Goal: Task Accomplishment & Management: Manage account settings

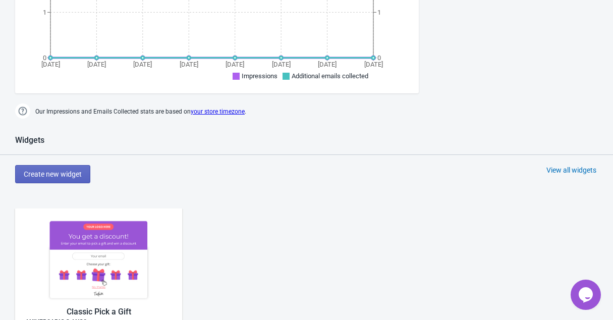
scroll to position [550, 0]
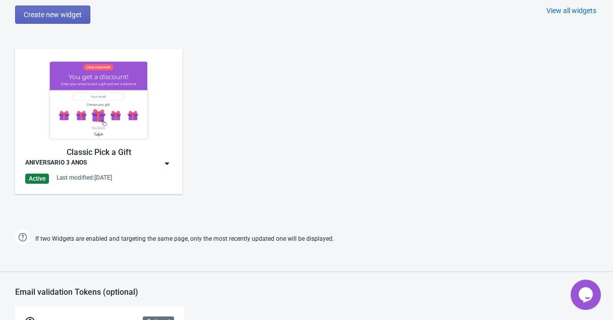
click at [124, 113] on img at bounding box center [98, 100] width 147 height 82
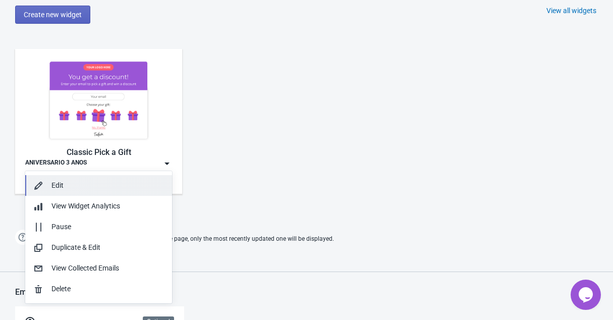
click at [46, 181] on div "Edit" at bounding box center [98, 185] width 131 height 11
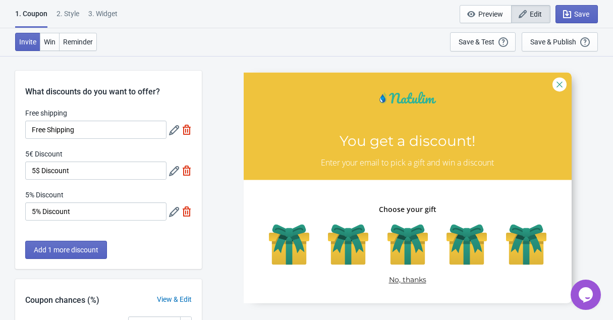
click at [72, 17] on div "2 . Style" at bounding box center [68, 18] width 23 height 18
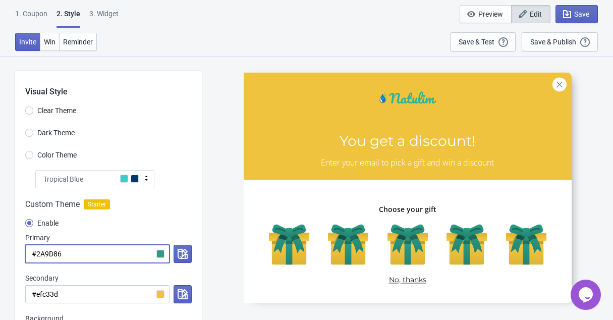
click at [86, 257] on input "#2A9D86" at bounding box center [97, 254] width 144 height 18
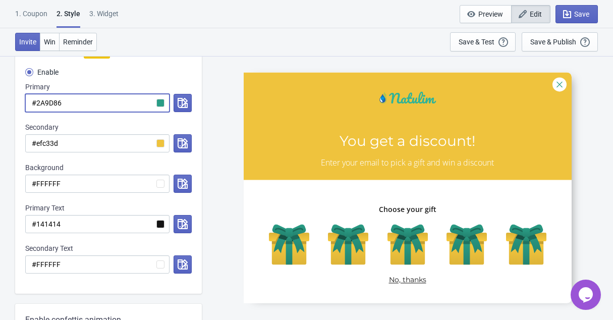
scroll to position [150, 0]
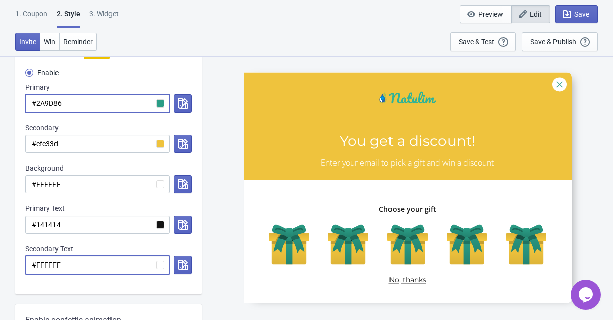
click at [105, 268] on input "#FFFFFF" at bounding box center [97, 265] width 144 height 18
paste input "2A9D86"
radio input "true"
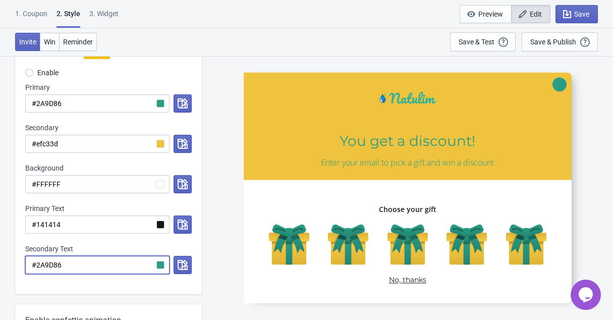
type input "#2A9D86"
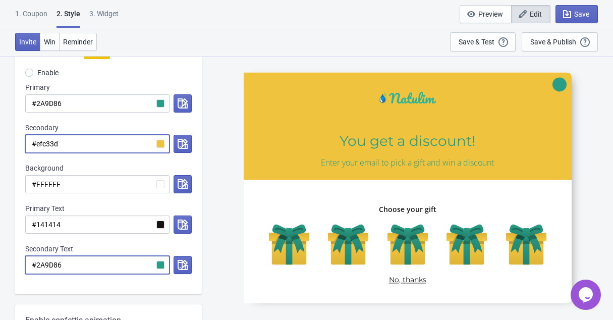
click at [71, 143] on input "#efc33d" at bounding box center [97, 144] width 144 height 18
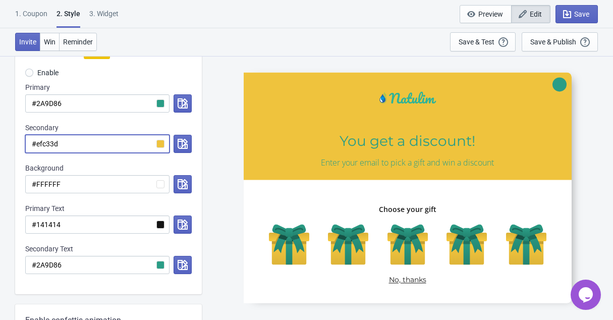
click at [71, 143] on input "#efc33d" at bounding box center [97, 144] width 144 height 18
radio input "true"
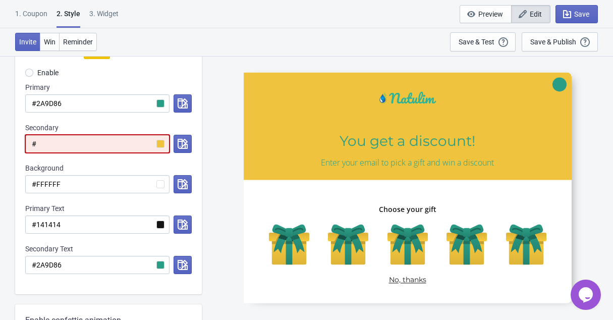
type input "#"
click at [70, 102] on input "#2A9D86" at bounding box center [97, 103] width 144 height 18
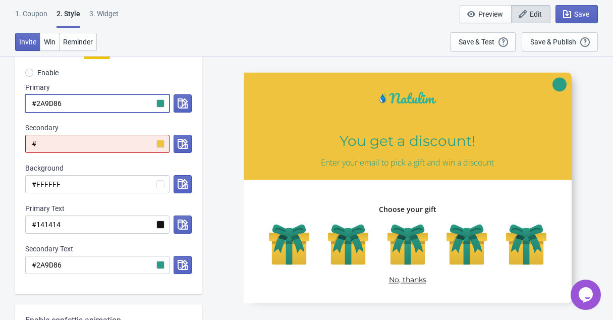
click at [70, 102] on input "#2A9D86" at bounding box center [97, 103] width 144 height 18
paste input "efc33d"
radio input "true"
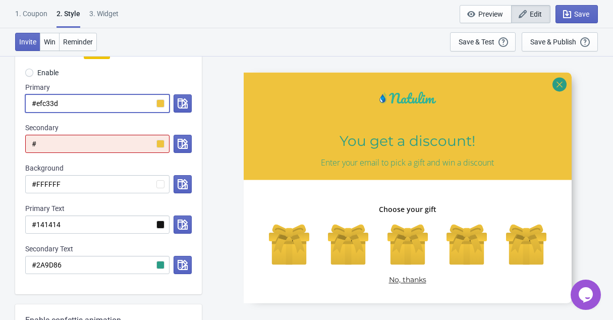
type input "#efc33d"
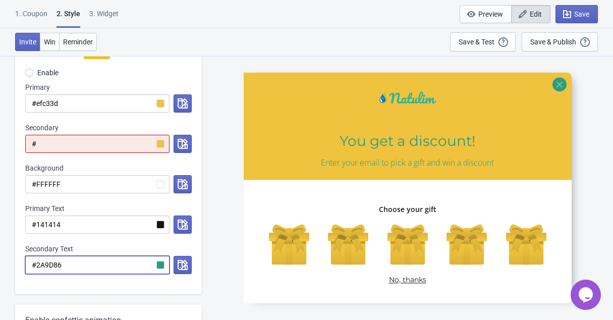
click at [88, 271] on input "#2A9D86" at bounding box center [97, 265] width 144 height 18
radio input "true"
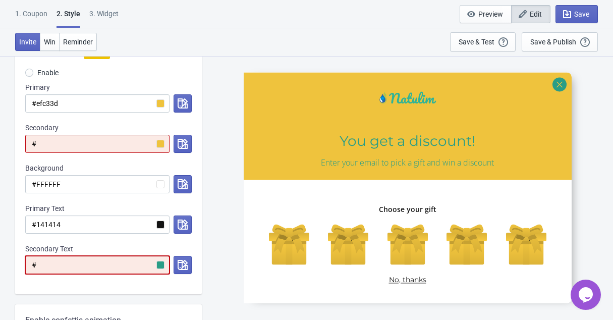
type input "#"
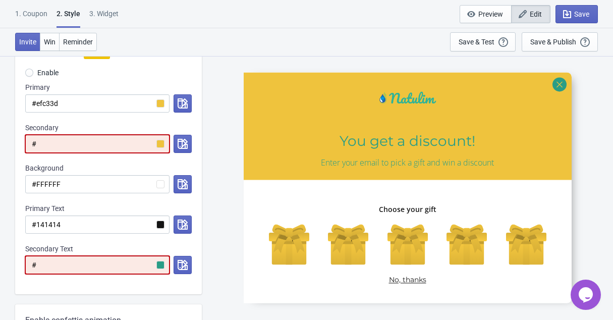
click at [72, 143] on input "#" at bounding box center [97, 144] width 144 height 18
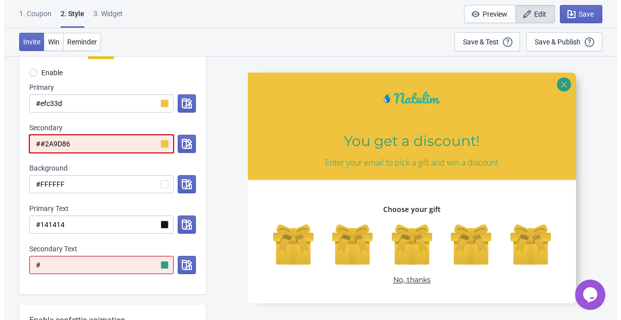
scroll to position [0, 0]
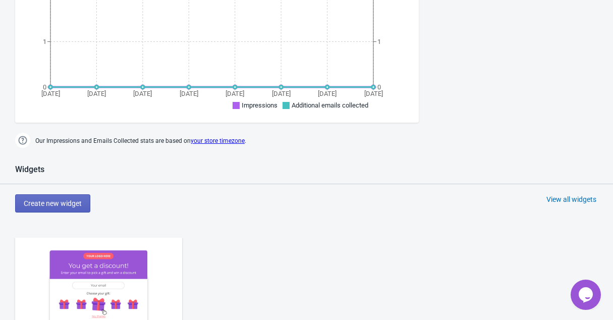
click at [108, 274] on img at bounding box center [98, 289] width 147 height 82
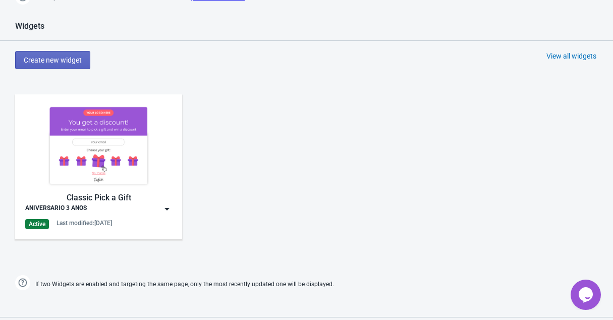
scroll to position [583, 0]
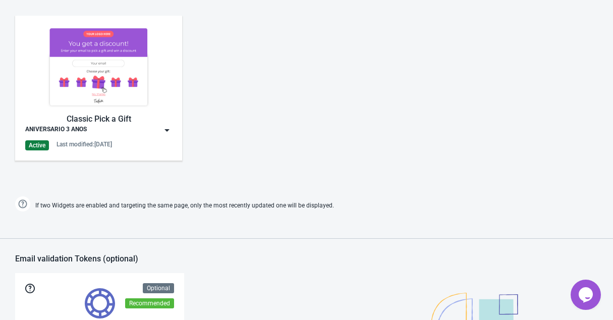
click at [166, 132] on img at bounding box center [167, 130] width 10 height 10
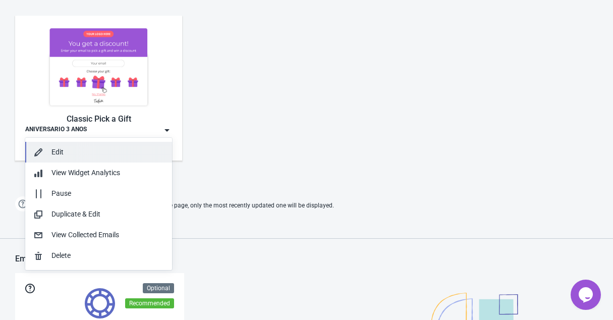
click at [62, 154] on div "Edit" at bounding box center [107, 152] width 113 height 11
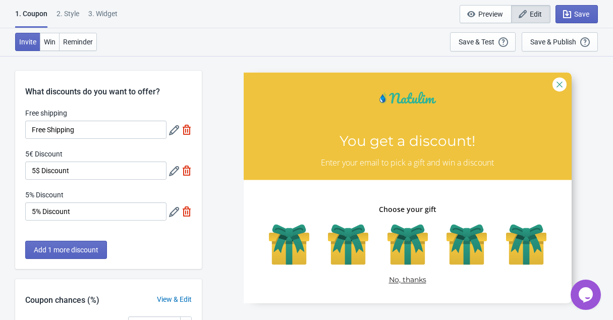
click at [77, 8] on div "1. Coupon 2 . Style 3. Widget 1. Coupon 2 . Style 3. Widget Save and Exit Previ…" at bounding box center [306, 14] width 613 height 28
click at [75, 16] on div "2 . Style" at bounding box center [68, 18] width 23 height 18
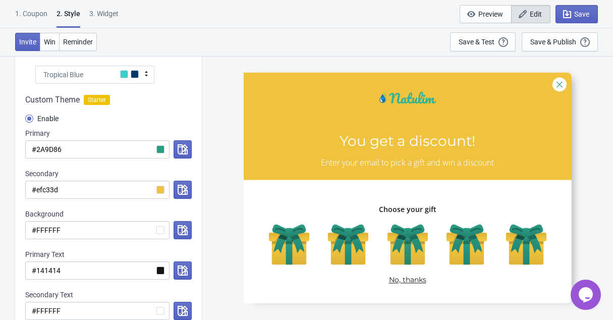
scroll to position [103, 0]
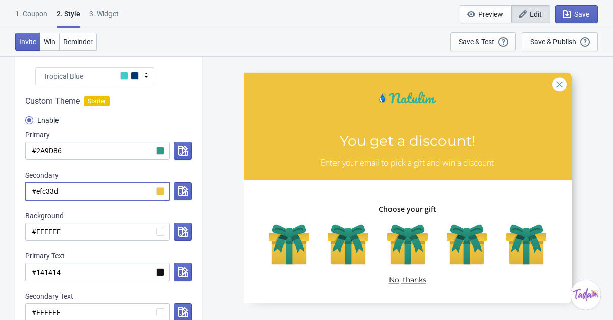
click at [110, 196] on input "#efc33d" at bounding box center [97, 191] width 144 height 18
radio input "true"
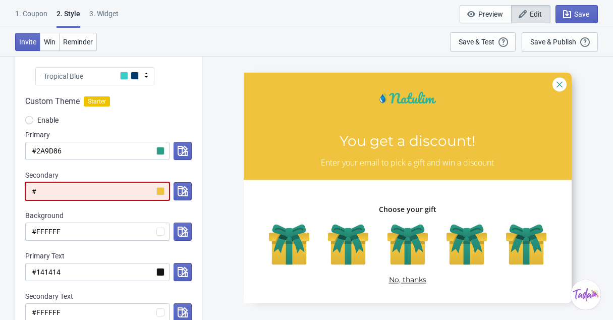
type input "#"
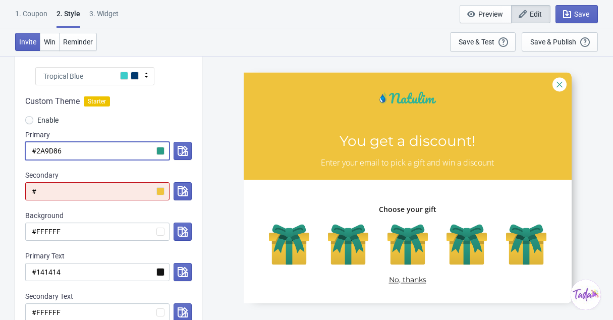
click at [111, 152] on input "#2A9D86" at bounding box center [97, 151] width 144 height 18
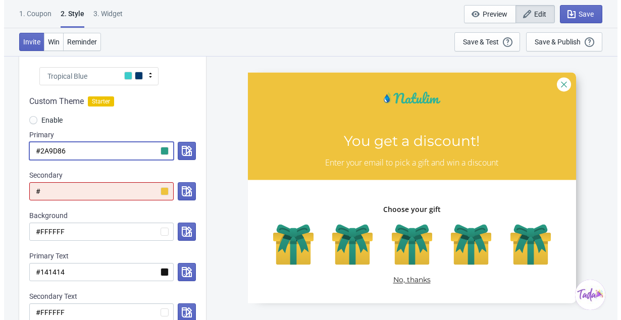
scroll to position [0, 0]
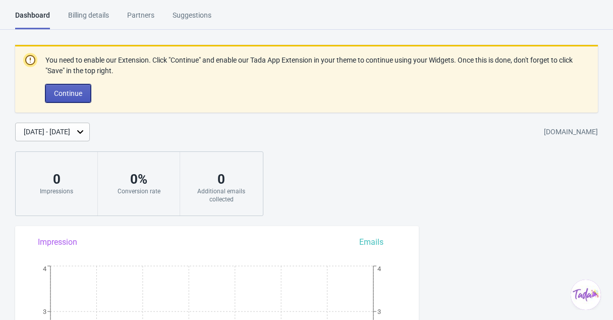
click at [65, 87] on button "Continue" at bounding box center [67, 93] width 45 height 18
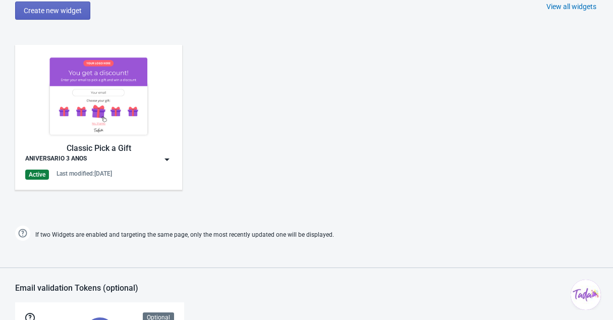
scroll to position [475, 0]
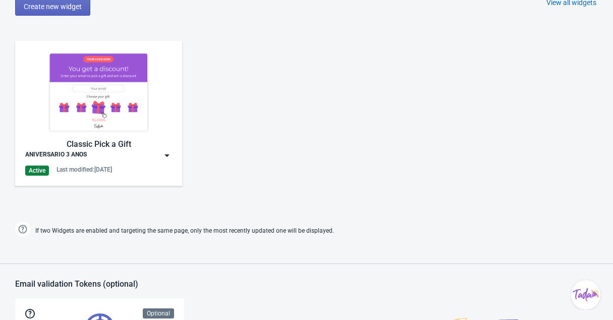
click at [168, 153] on img at bounding box center [167, 155] width 10 height 10
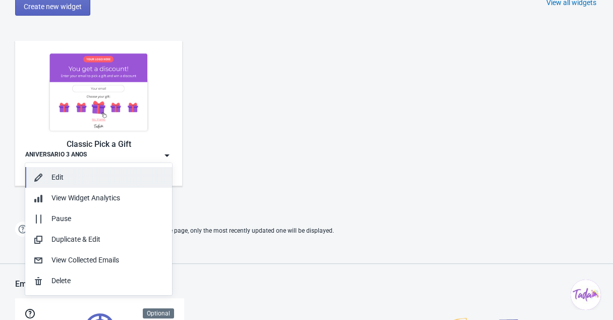
click at [45, 177] on div "Edit" at bounding box center [98, 177] width 131 height 11
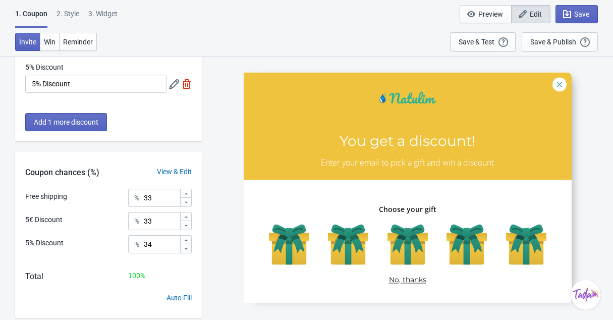
scroll to position [154, 0]
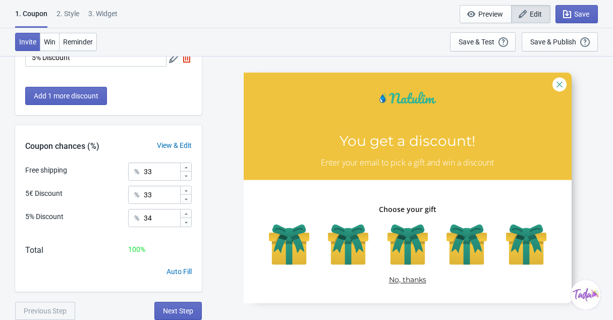
click at [71, 14] on div "2 . Style" at bounding box center [68, 18] width 23 height 18
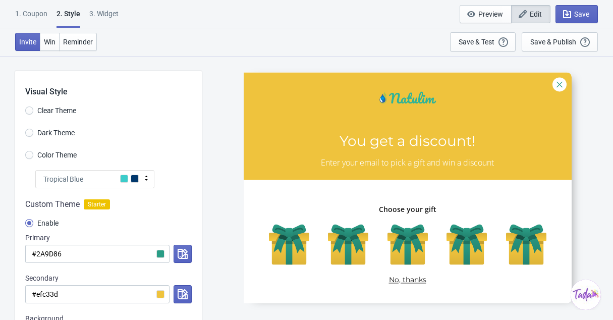
scroll to position [2, 0]
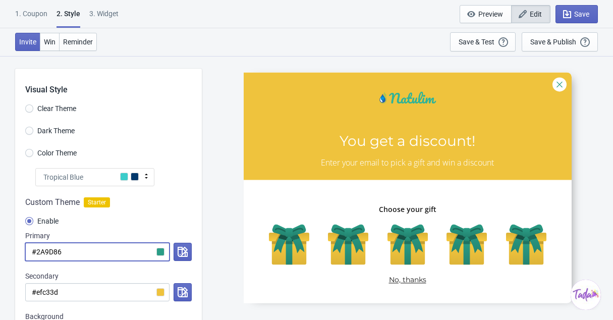
click at [91, 252] on input "#2A9D86" at bounding box center [97, 252] width 144 height 18
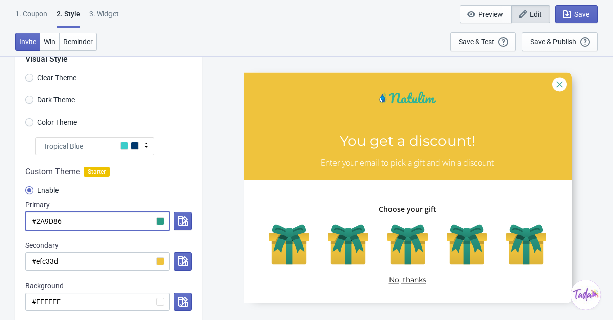
scroll to position [37, 0]
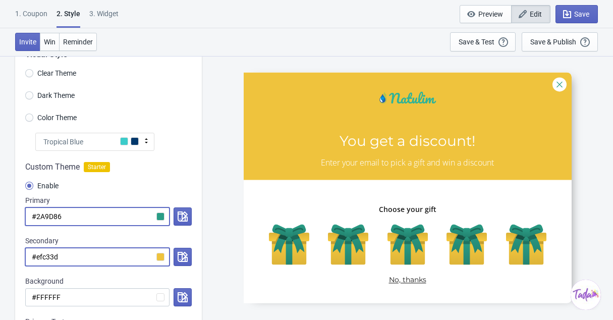
click at [73, 263] on input "#efc33d" at bounding box center [97, 257] width 144 height 18
click at [74, 211] on input "#2A9D86" at bounding box center [97, 216] width 144 height 18
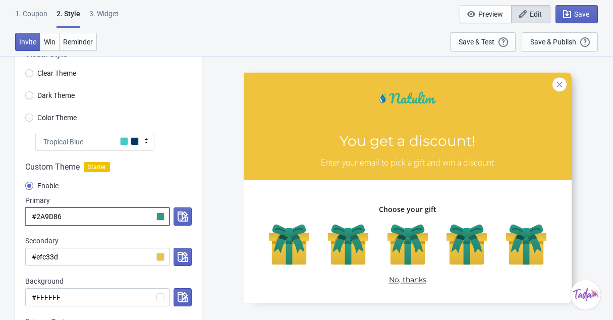
click at [74, 211] on input "#2A9D86" at bounding box center [97, 216] width 144 height 18
paste input "efc33d"
radio input "true"
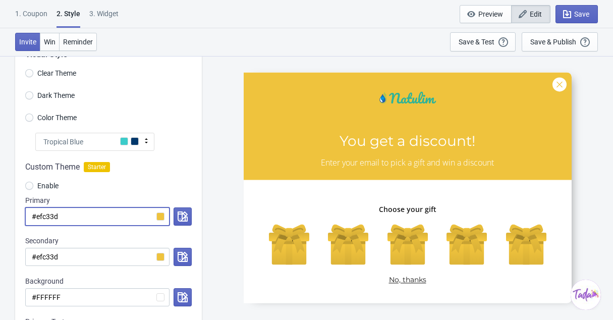
type input "#efc33d"
click at [86, 257] on input "#efc33d" at bounding box center [97, 257] width 144 height 18
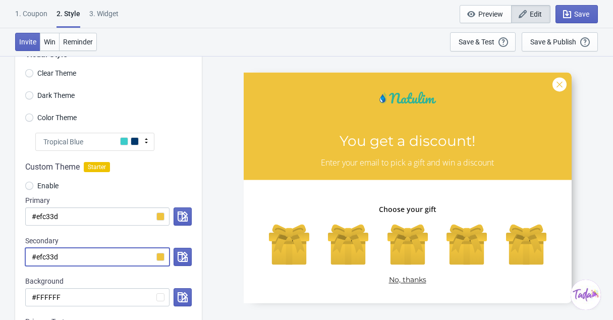
click at [86, 257] on input "#efc33d" at bounding box center [97, 257] width 144 height 18
paste input "2A9D86"
radio input "true"
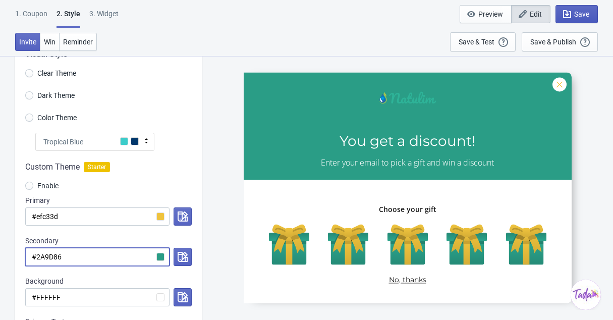
type input "#2A9D86"
click at [591, 17] on button "Save" at bounding box center [577, 14] width 42 height 18
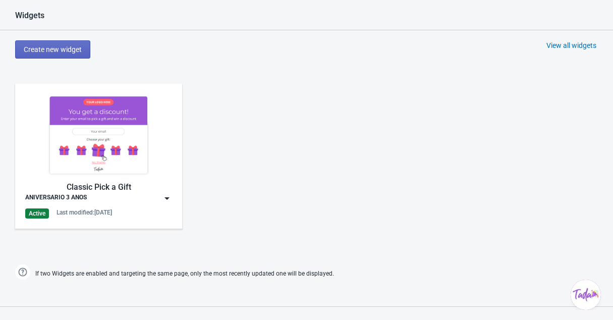
scroll to position [479, 0]
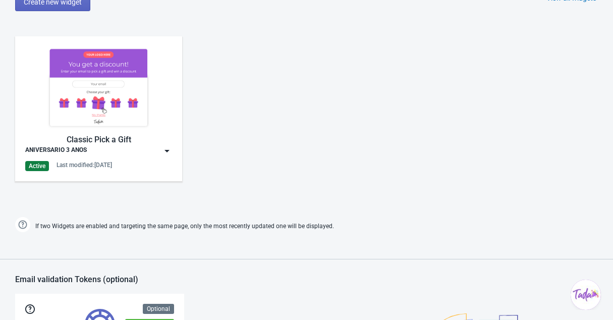
click at [171, 144] on div "Classic Pick a Gift" at bounding box center [98, 140] width 147 height 12
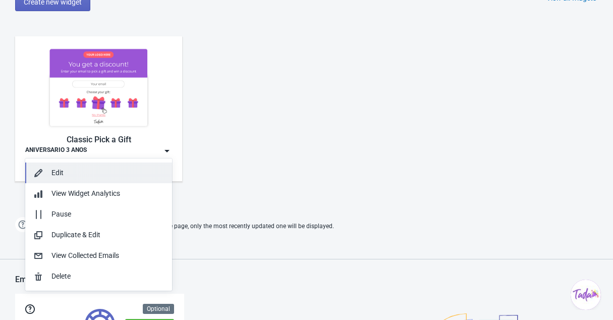
click at [108, 168] on div "Edit" at bounding box center [107, 173] width 113 height 11
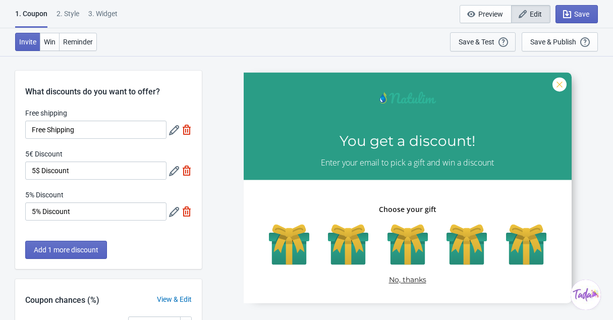
click at [490, 41] on div "Save & Test" at bounding box center [477, 42] width 36 height 8
click at [419, 103] on div at bounding box center [408, 187] width 328 height 231
click at [175, 129] on icon at bounding box center [174, 130] width 10 height 10
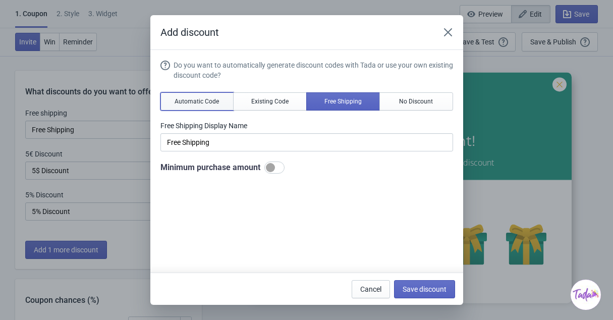
click at [198, 100] on span "Automatic Code" at bounding box center [197, 101] width 44 height 8
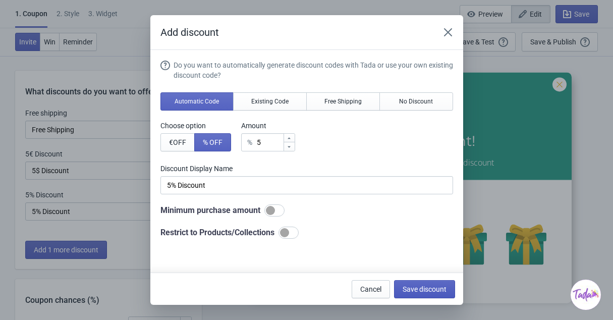
click at [427, 289] on span "Save discount" at bounding box center [425, 289] width 44 height 8
type input "5% Discount"
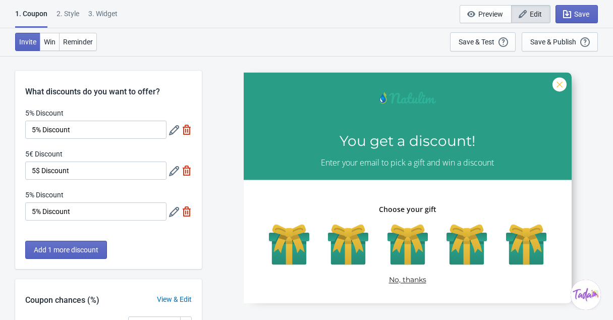
click at [176, 174] on icon at bounding box center [174, 171] width 10 height 10
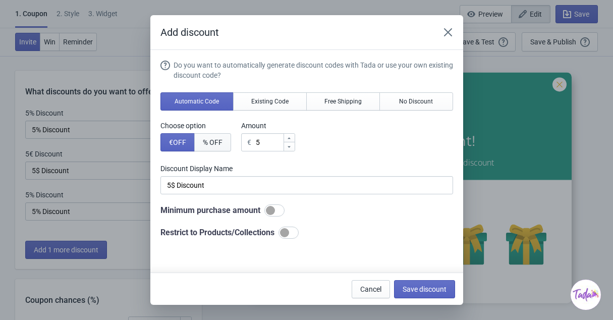
click at [213, 142] on span "% OFF" at bounding box center [213, 142] width 20 height 8
type input "5% Discount"
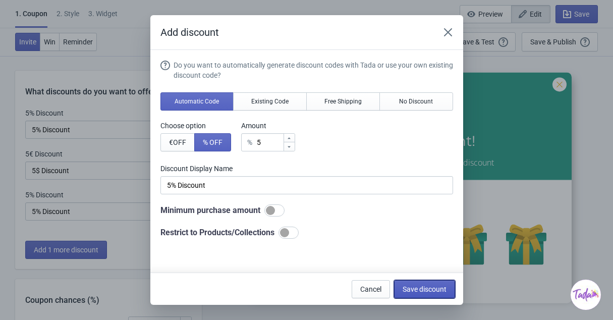
click at [435, 289] on span "Save discount" at bounding box center [425, 289] width 44 height 8
type input "5% Discount"
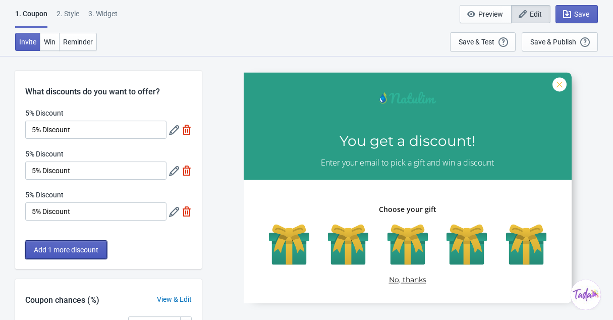
click at [77, 253] on span "Add 1 more discount" at bounding box center [66, 250] width 65 height 8
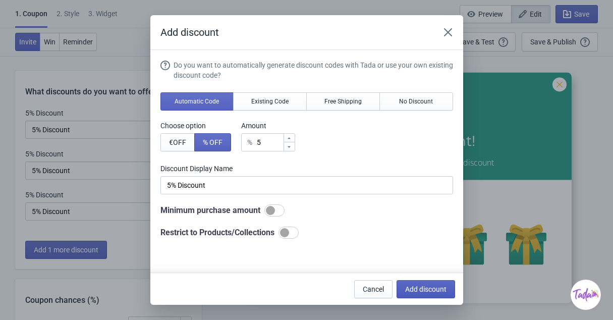
click at [421, 289] on span "Add discount" at bounding box center [425, 289] width 41 height 8
type input "25"
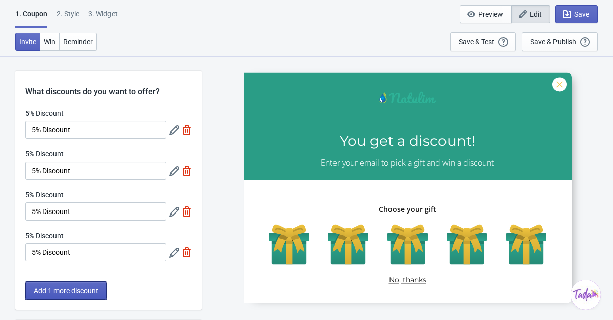
click at [78, 298] on button "Add 1 more discount" at bounding box center [66, 291] width 82 height 18
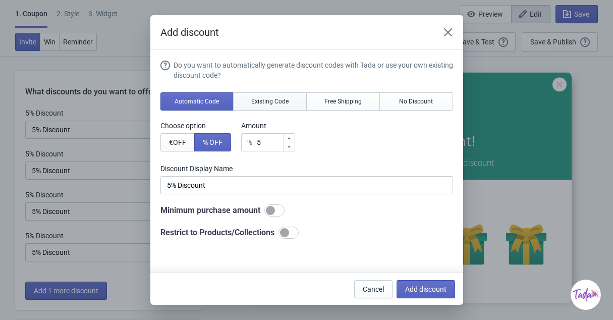
click at [258, 97] on span "Existing Code" at bounding box center [269, 101] width 37 height 8
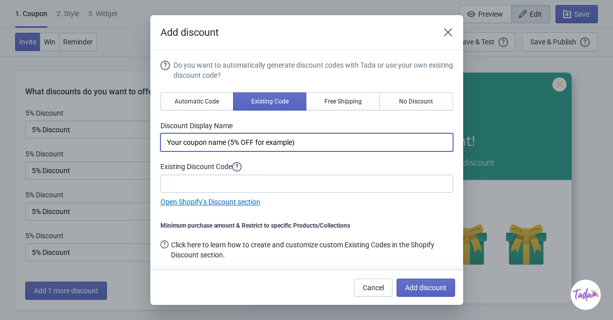
click at [241, 144] on input "Your coupon name (5% OFF for example)" at bounding box center [306, 142] width 293 height 18
type input "SUBSCRIPTION"
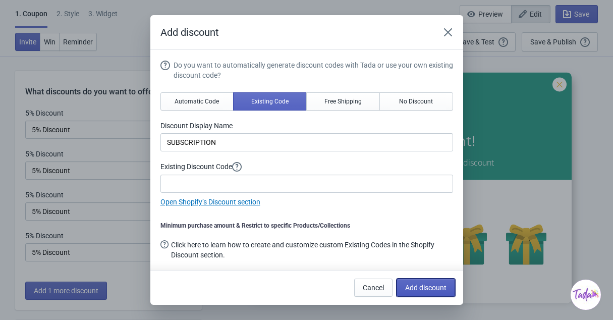
click at [444, 290] on span "Add discount" at bounding box center [425, 288] width 41 height 8
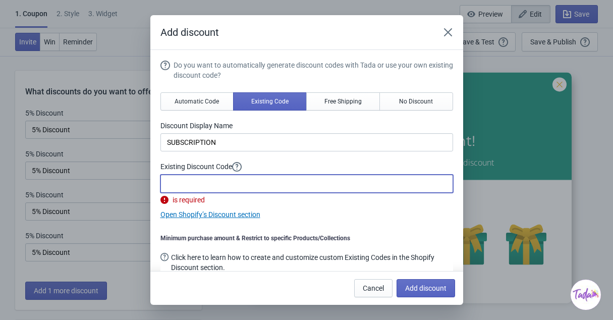
click at [300, 185] on input at bounding box center [306, 184] width 293 height 18
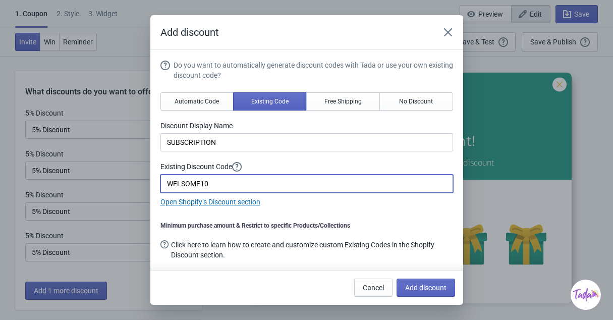
click at [176, 183] on input "WELSOME10" at bounding box center [306, 184] width 293 height 18
type input "WELCOME10"
click at [445, 287] on span "Add discount" at bounding box center [425, 288] width 41 height 8
type input "20"
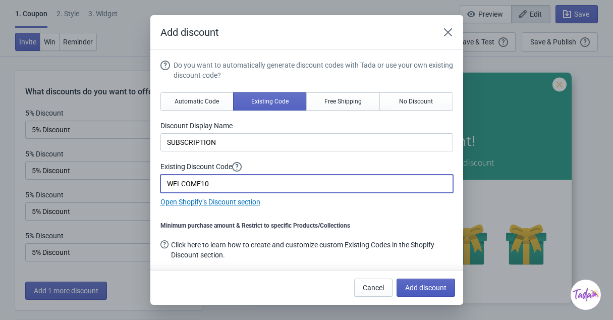
type input "20"
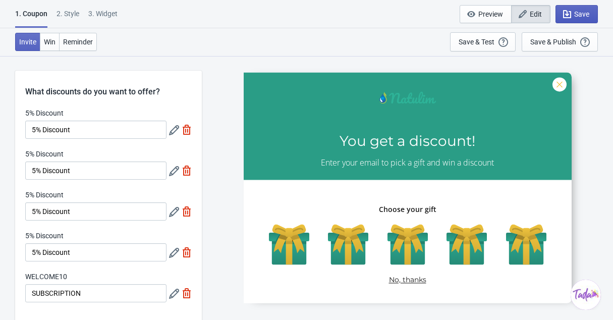
click at [578, 7] on button "Save" at bounding box center [577, 14] width 42 height 18
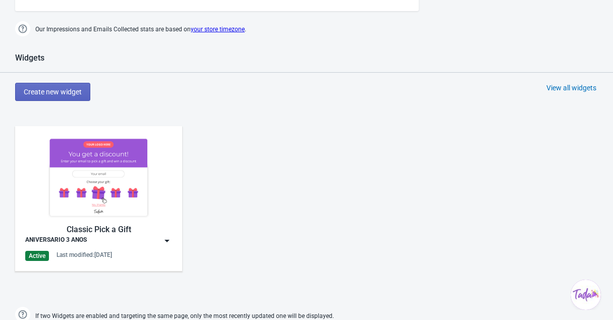
scroll to position [491, 0]
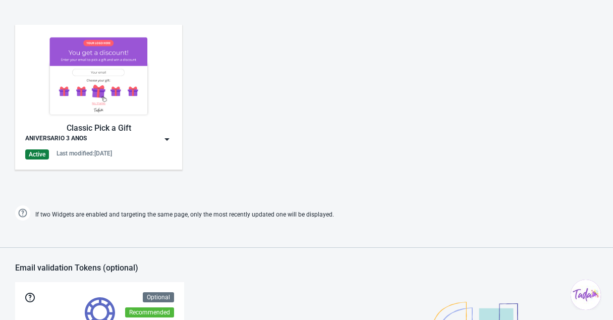
click at [170, 142] on img at bounding box center [167, 139] width 10 height 10
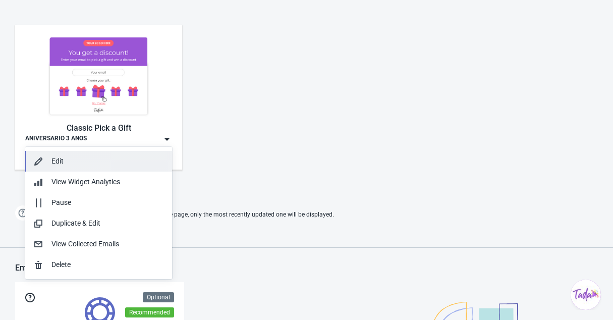
click at [109, 154] on button "Edit" at bounding box center [98, 161] width 147 height 21
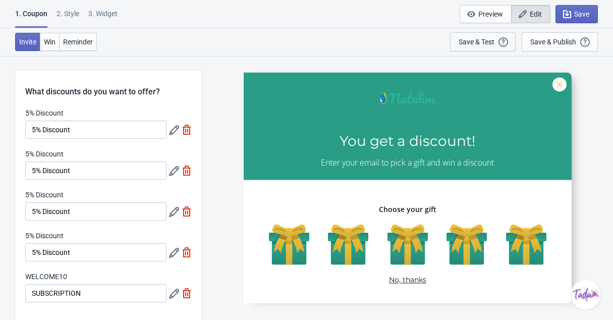
click at [492, 45] on div "Save & Test" at bounding box center [477, 42] width 36 height 8
click at [320, 49] on div "Invite Win Reminder Save & Test Open a Widget Preview of your site so that you …" at bounding box center [306, 42] width 613 height 28
click at [405, 108] on div at bounding box center [408, 187] width 328 height 231
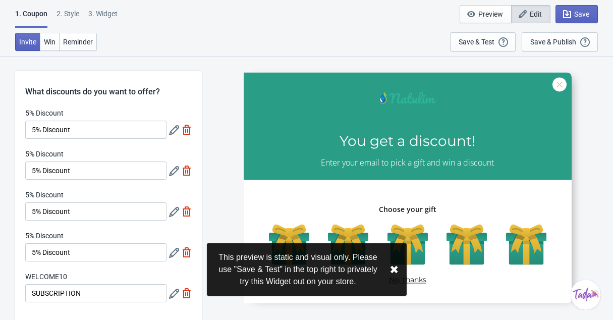
click at [116, 15] on div "3. Widget" at bounding box center [102, 18] width 29 height 18
select select "specificURL"
select select "once_per_user"
select select "1"
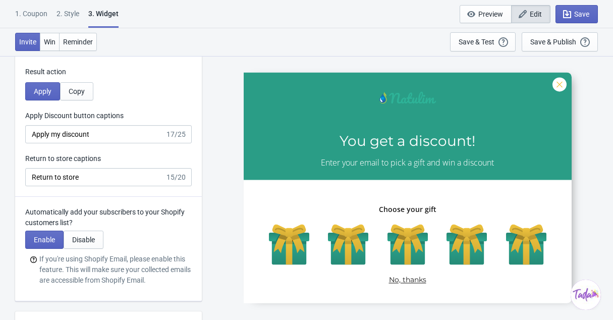
scroll to position [2146, 0]
click at [48, 39] on span "Win" at bounding box center [50, 42] width 12 height 8
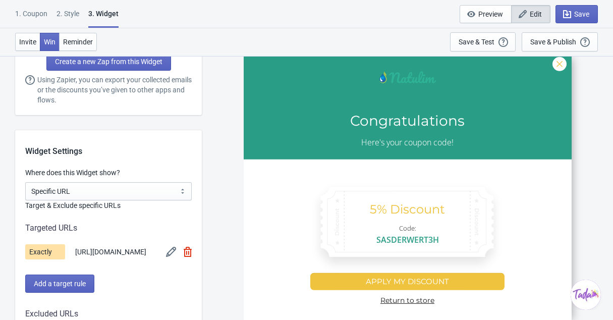
scroll to position [618, 0]
click at [71, 22] on div "2 . Style" at bounding box center [68, 18] width 23 height 18
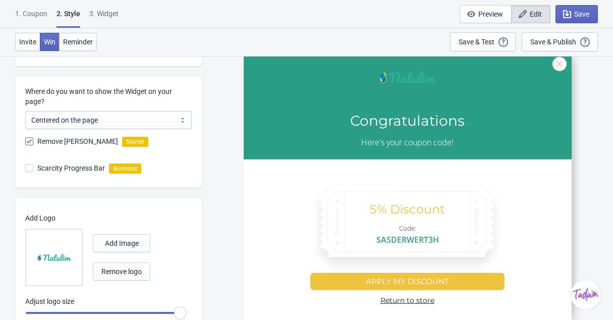
scroll to position [492, 0]
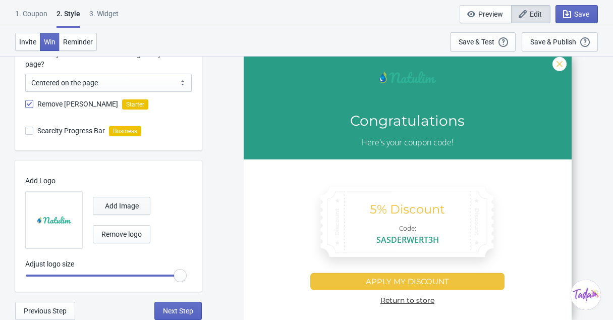
click at [122, 204] on span "Add Image" at bounding box center [122, 206] width 34 height 8
radio input "true"
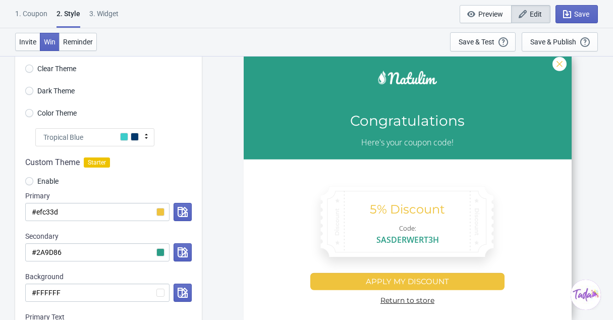
scroll to position [38, 0]
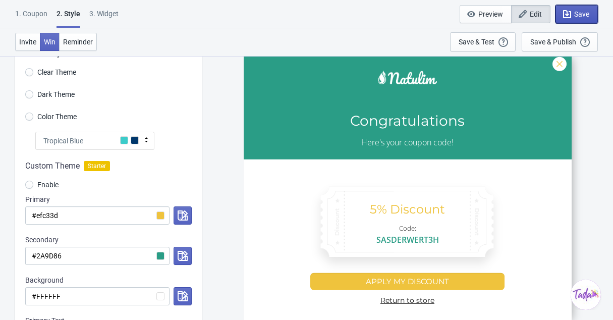
click at [567, 19] on icon "button" at bounding box center [567, 14] width 10 height 10
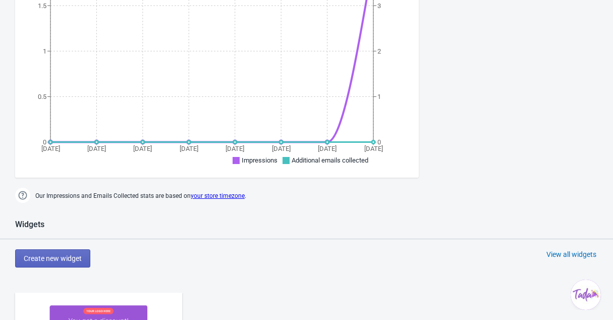
scroll to position [224, 0]
